Goal: Find contact information: Find contact information

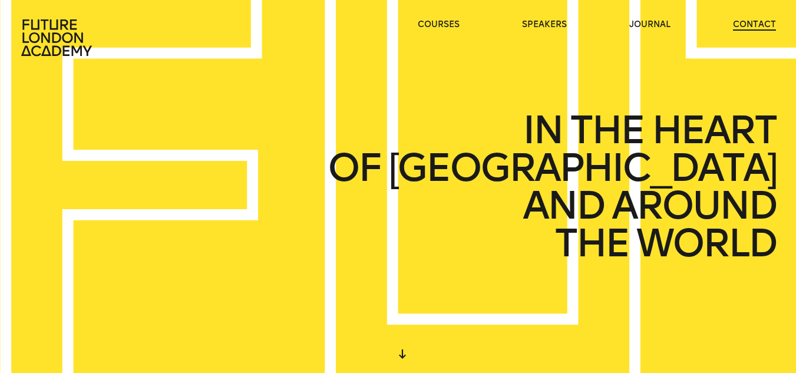
click at [759, 22] on link "contact" at bounding box center [754, 25] width 43 height 12
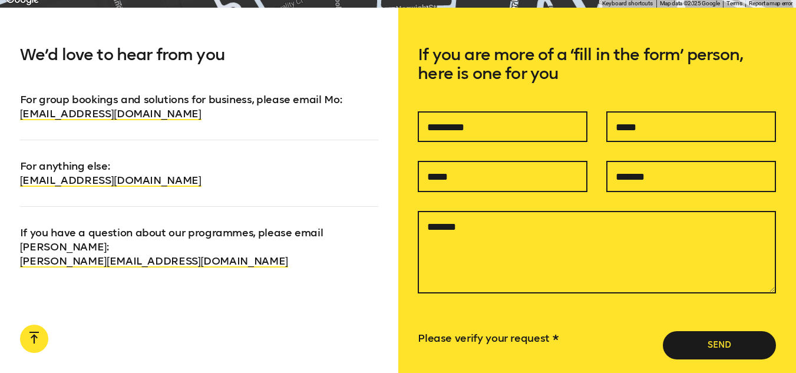
scroll to position [766, 0]
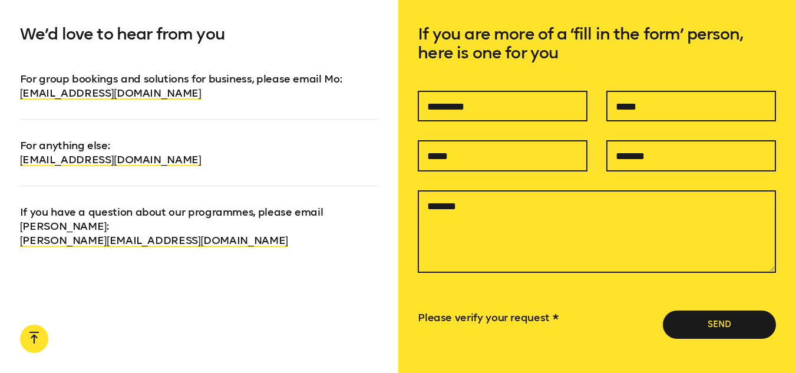
drag, startPoint x: 207, startPoint y: 158, endPoint x: 9, endPoint y: 155, distance: 197.4
click at [9, 155] on div "We’d love to hear from you For group bookings and solutions for business, pleas…" at bounding box center [199, 220] width 398 height 466
copy link "[EMAIL_ADDRESS][DOMAIN_NAME]"
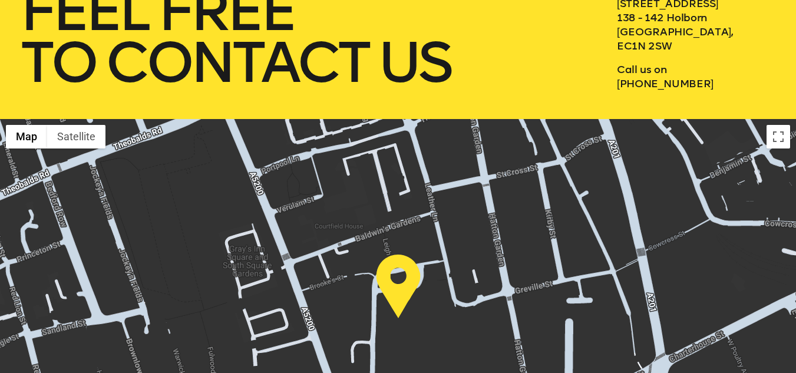
scroll to position [177, 0]
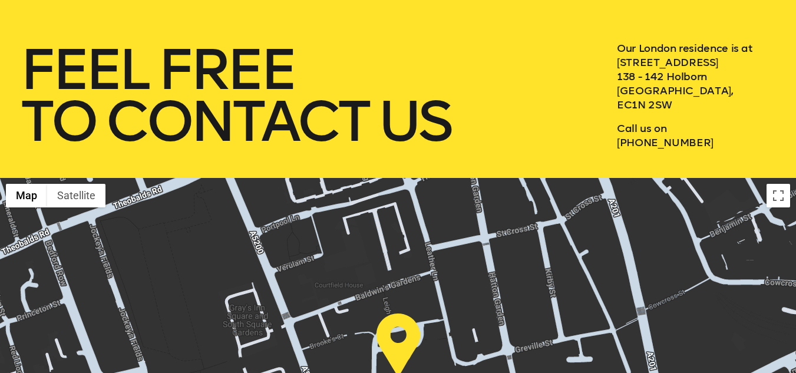
drag, startPoint x: 716, startPoint y: 145, endPoint x: 620, endPoint y: 157, distance: 96.2
click at [620, 157] on div "feel free to contact us Our London residence is at [STREET_ADDRESS] Call us on …" at bounding box center [398, 0] width 796 height 355
copy p "44 783 4284 611"
click at [510, 135] on h1 "feel free to contact us" at bounding box center [298, 96] width 557 height 104
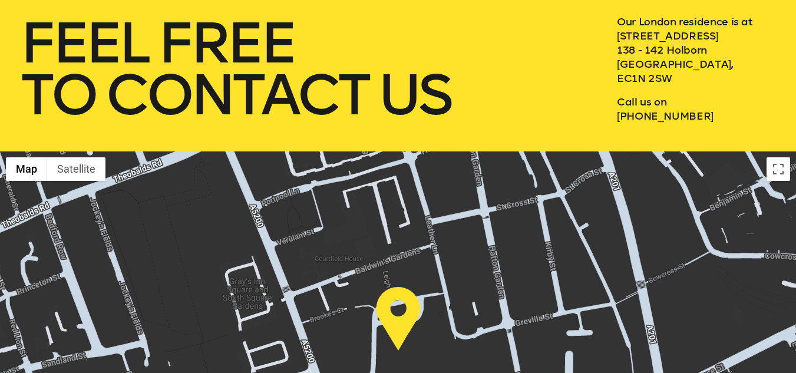
scroll to position [0, 0]
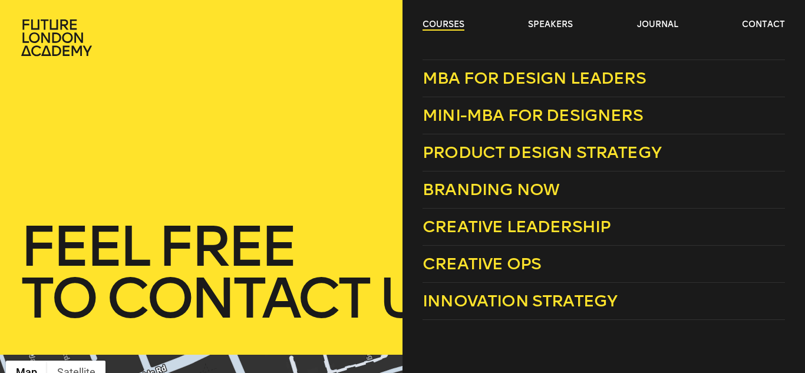
click at [459, 21] on link "courses" at bounding box center [443, 25] width 42 height 12
click at [422, 21] on div "courses speakers journal contact" at bounding box center [402, 38] width 805 height 38
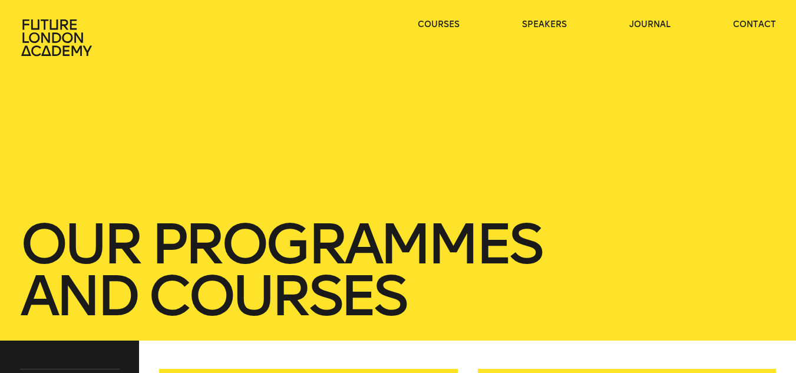
click at [366, 103] on div "our Programmes and courses" at bounding box center [398, 170] width 796 height 341
